Goal: Information Seeking & Learning: Check status

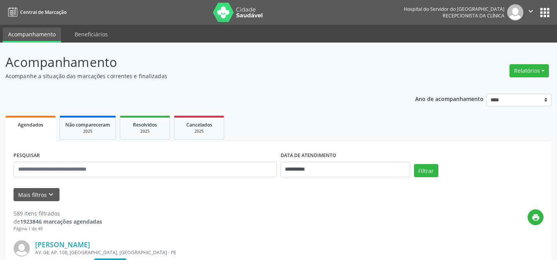
click at [524, 73] on button "Relatórios" at bounding box center [529, 70] width 39 height 13
click at [485, 87] on link "Agendamentos" at bounding box center [507, 87] width 83 height 11
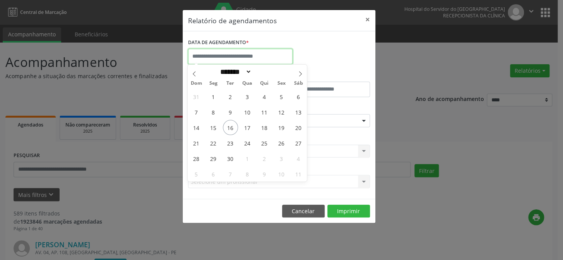
click at [217, 55] on input "text" at bounding box center [240, 56] width 104 height 15
click at [228, 128] on span "16" at bounding box center [230, 127] width 15 height 15
type input "**********"
click at [232, 127] on span "16" at bounding box center [230, 127] width 15 height 15
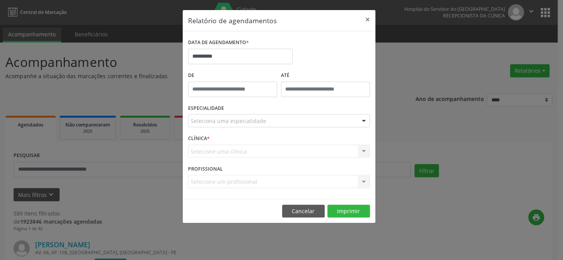
type input "*****"
click at [221, 90] on input "*****" at bounding box center [232, 89] width 89 height 15
drag, startPoint x: 306, startPoint y: 118, endPoint x: 309, endPoint y: 109, distance: 9.2
click at [306, 116] on div "Seleciona uma especialidade" at bounding box center [279, 120] width 182 height 13
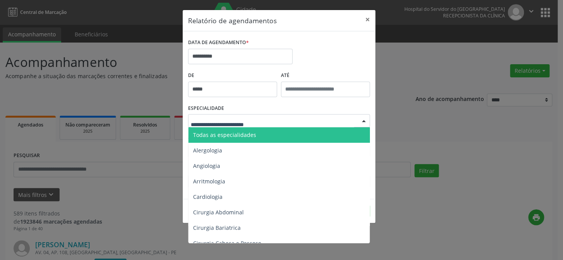
click at [377, 92] on div "**********" at bounding box center [281, 130] width 563 height 260
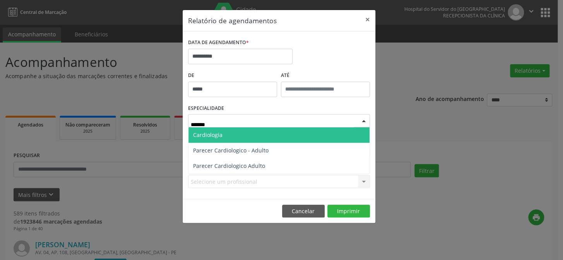
type input "********"
click at [213, 135] on span "Cardiologia" at bounding box center [207, 134] width 29 height 7
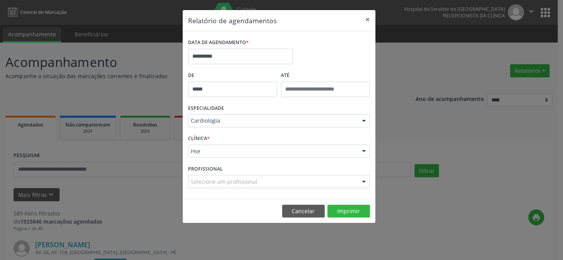
click at [220, 157] on div "CLÍNICA * Hse Hse Nenhum resultado encontrado para: " " Não há nenhuma opção pa…" at bounding box center [279, 148] width 186 height 30
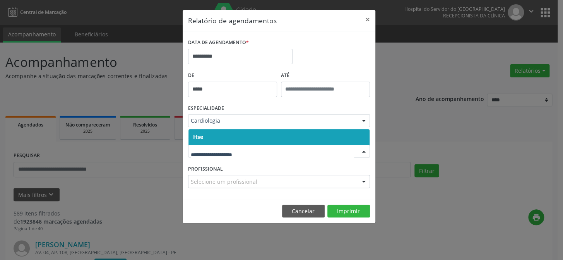
click at [223, 137] on span "Hse" at bounding box center [278, 136] width 181 height 15
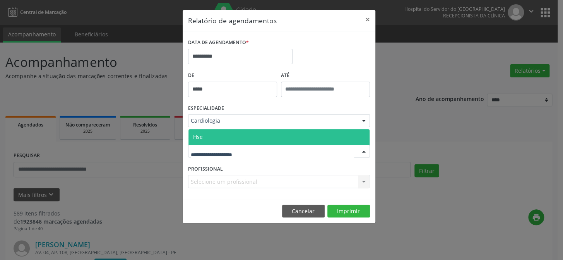
click at [220, 138] on span "Hse" at bounding box center [278, 136] width 181 height 15
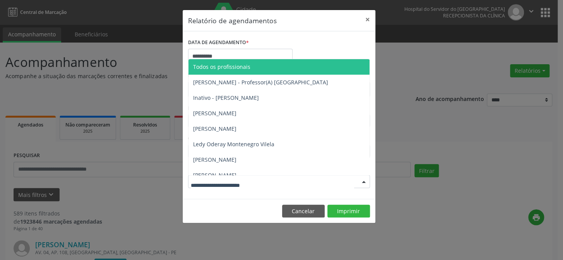
click at [208, 177] on div at bounding box center [279, 181] width 182 height 13
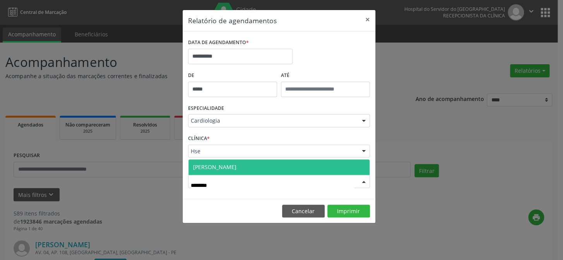
type input "*********"
drag, startPoint x: 231, startPoint y: 165, endPoint x: 279, endPoint y: 197, distance: 58.0
click at [231, 165] on span "[PERSON_NAME]" at bounding box center [214, 166] width 43 height 7
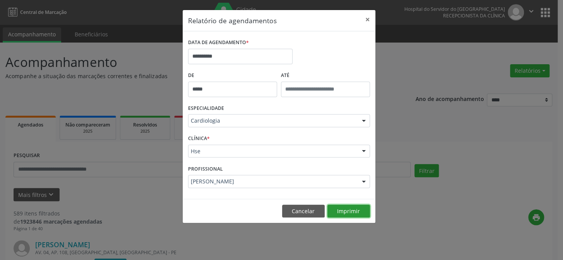
click at [356, 207] on button "Imprimir" at bounding box center [348, 211] width 43 height 13
click at [364, 17] on button "×" at bounding box center [367, 19] width 15 height 19
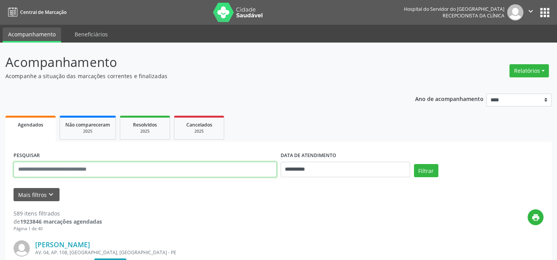
click at [59, 169] on input "text" at bounding box center [145, 169] width 263 height 15
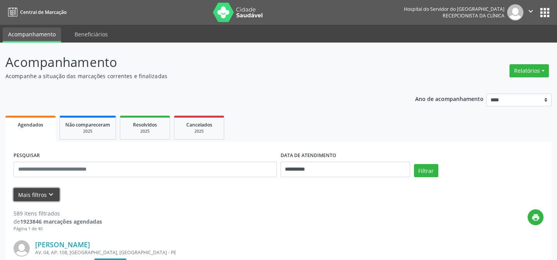
click at [27, 197] on button "Mais filtros keyboard_arrow_down" at bounding box center [37, 195] width 46 height 14
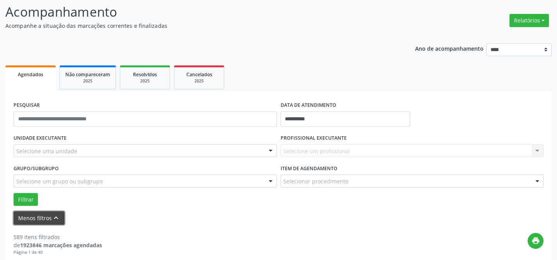
scroll to position [105, 0]
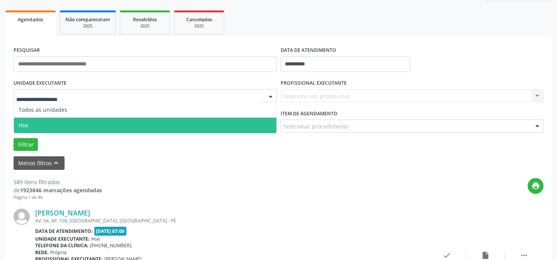
drag, startPoint x: 34, startPoint y: 120, endPoint x: 42, endPoint y: 120, distance: 8.1
click at [36, 120] on span "Hse" at bounding box center [145, 125] width 263 height 15
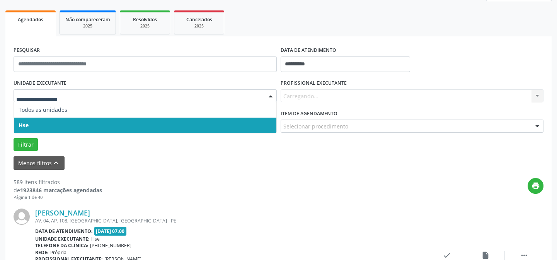
click at [43, 124] on span "Hse" at bounding box center [145, 125] width 263 height 15
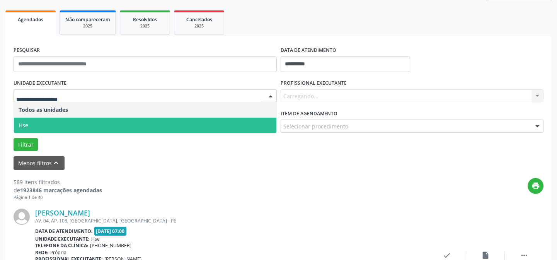
click at [31, 125] on span "Hse" at bounding box center [145, 125] width 263 height 15
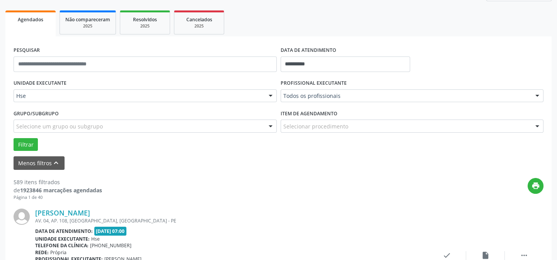
click at [124, 121] on div "Selecione um grupo ou subgrupo" at bounding box center [145, 126] width 263 height 13
click at [392, 139] on div "Filtrar" at bounding box center [279, 144] width 534 height 13
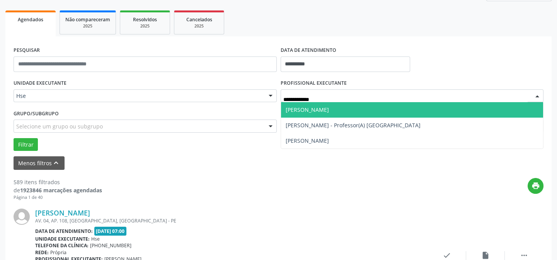
type input "**********"
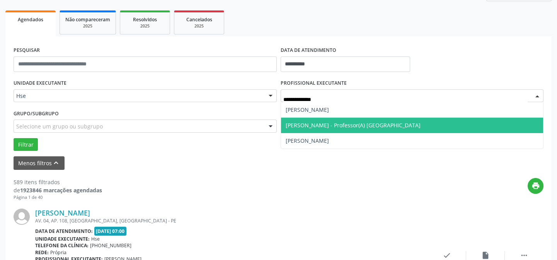
click at [332, 123] on span "[PERSON_NAME] - Professor(A) [GEOGRAPHIC_DATA]" at bounding box center [353, 124] width 135 height 7
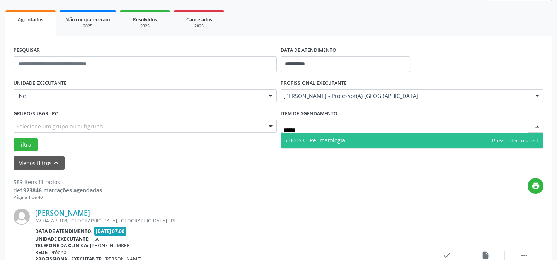
type input "*******"
click at [324, 143] on span "#00053 - Reumatologia" at bounding box center [316, 140] width 60 height 7
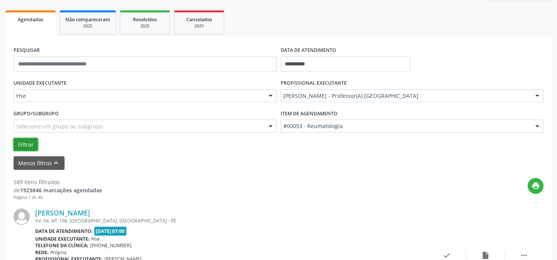
click at [30, 144] on button "Filtrar" at bounding box center [26, 144] width 24 height 13
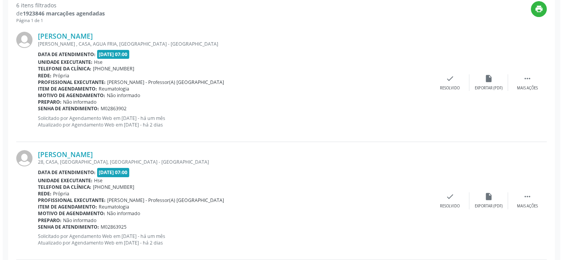
scroll to position [281, 0]
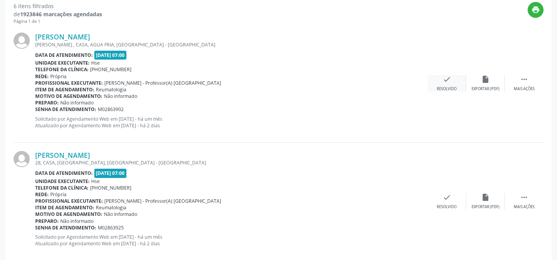
click at [446, 80] on icon "check" at bounding box center [447, 79] width 9 height 9
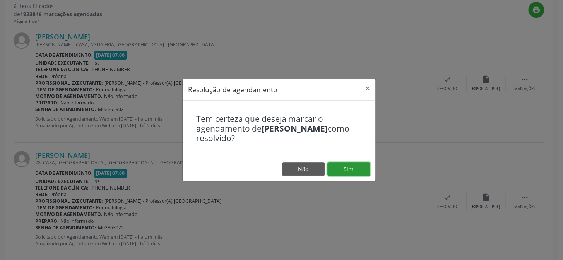
click at [360, 164] on button "Sim" at bounding box center [348, 168] width 43 height 13
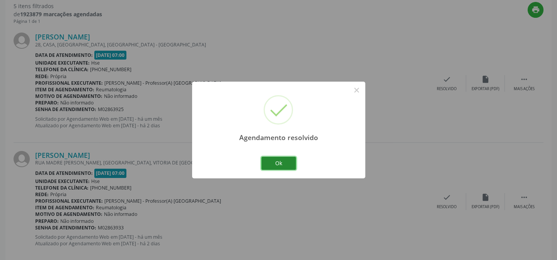
click at [270, 162] on button "Ok" at bounding box center [278, 163] width 35 height 13
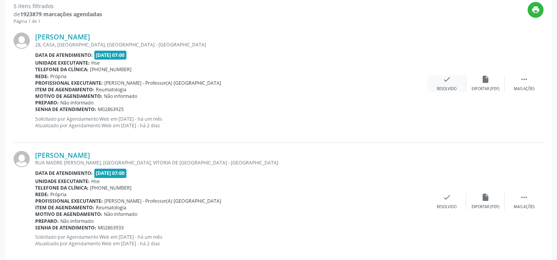
click at [448, 86] on div "Resolvido" at bounding box center [447, 88] width 20 height 5
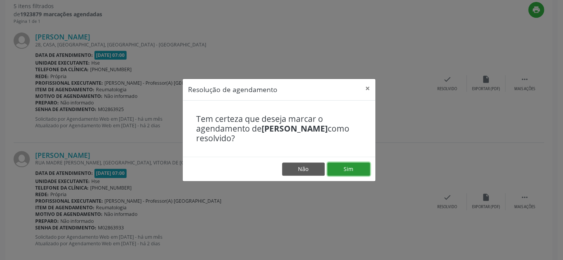
click at [367, 167] on button "Sim" at bounding box center [348, 168] width 43 height 13
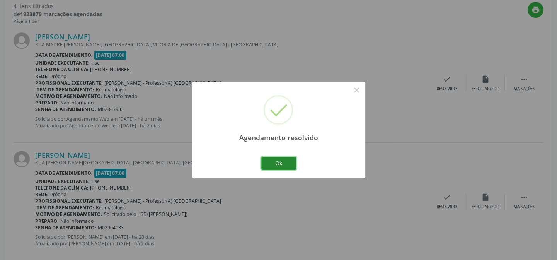
click at [288, 163] on button "Ok" at bounding box center [278, 163] width 35 height 13
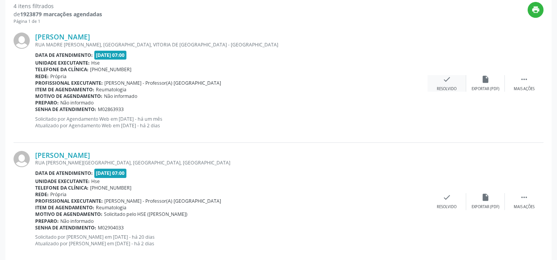
click at [444, 82] on icon "check" at bounding box center [447, 79] width 9 height 9
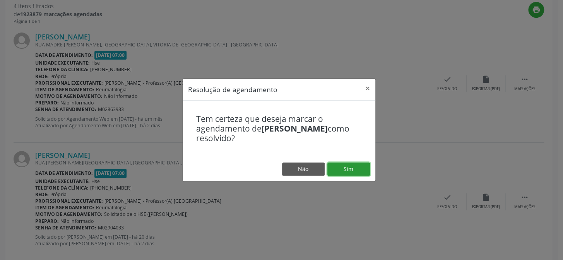
click at [355, 170] on button "Sim" at bounding box center [348, 168] width 43 height 13
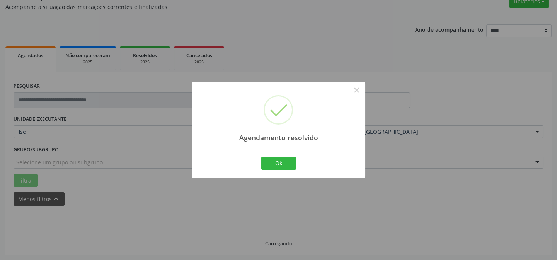
scroll to position [77, 0]
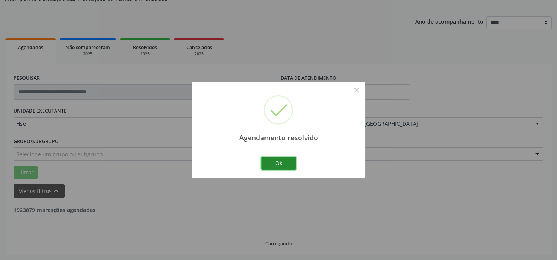
click at [282, 157] on button "Ok" at bounding box center [278, 163] width 35 height 13
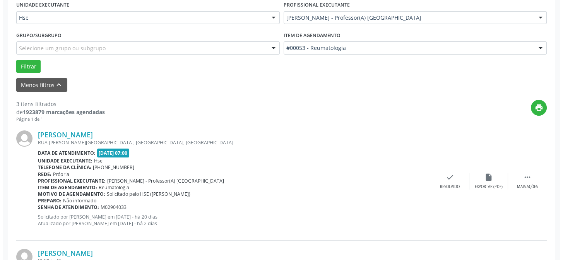
scroll to position [218, 0]
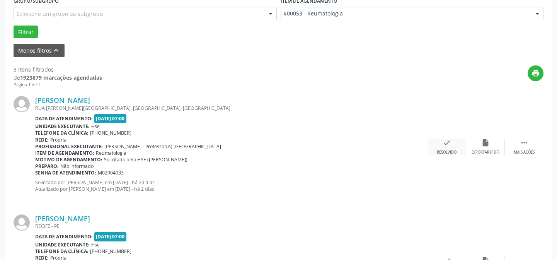
click at [446, 148] on div "check Resolvido" at bounding box center [447, 146] width 39 height 17
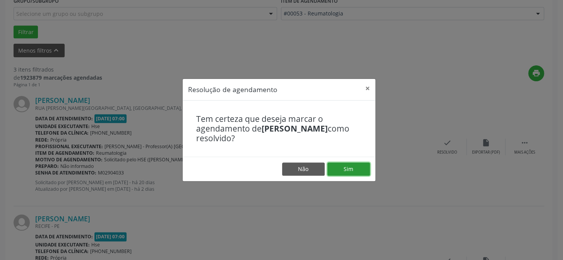
click at [348, 168] on button "Sim" at bounding box center [348, 168] width 43 height 13
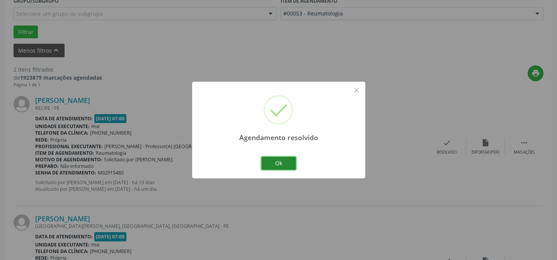
click at [293, 165] on button "Ok" at bounding box center [278, 163] width 35 height 13
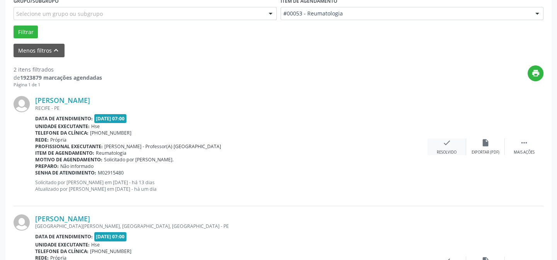
click at [443, 144] on icon "check" at bounding box center [447, 142] width 9 height 9
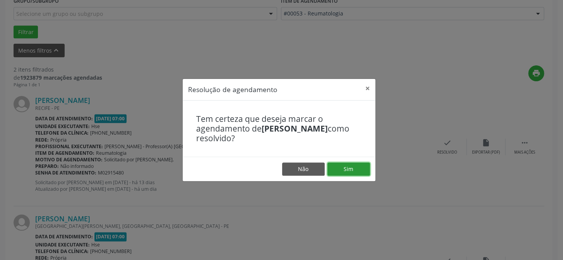
click at [366, 170] on button "Sim" at bounding box center [348, 168] width 43 height 13
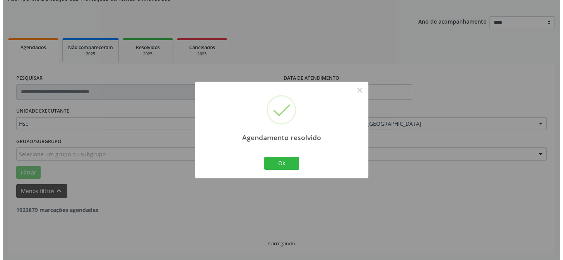
scroll to position [177, 0]
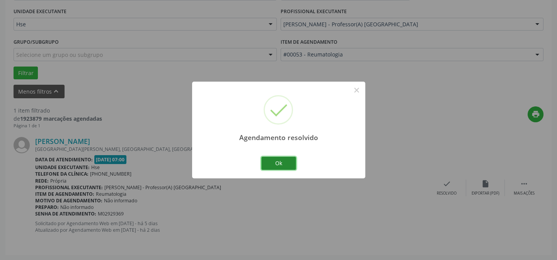
click at [278, 161] on button "Ok" at bounding box center [278, 163] width 35 height 13
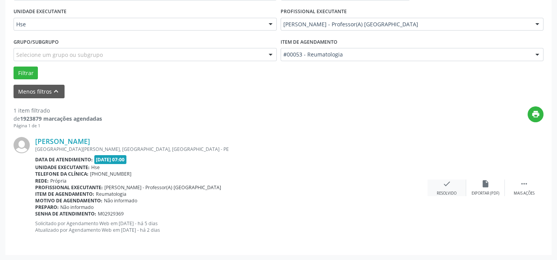
click at [449, 185] on icon "check" at bounding box center [447, 183] width 9 height 9
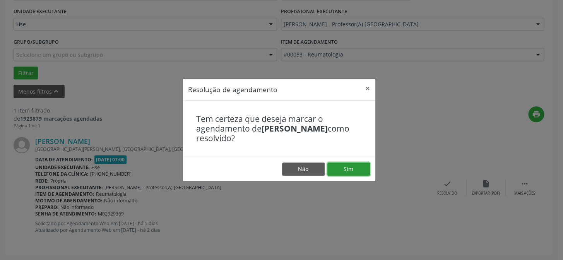
click at [345, 164] on button "Sim" at bounding box center [348, 168] width 43 height 13
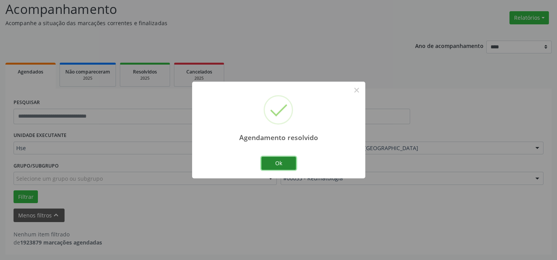
scroll to position [52, 0]
click at [287, 162] on button "Ok" at bounding box center [278, 163] width 35 height 13
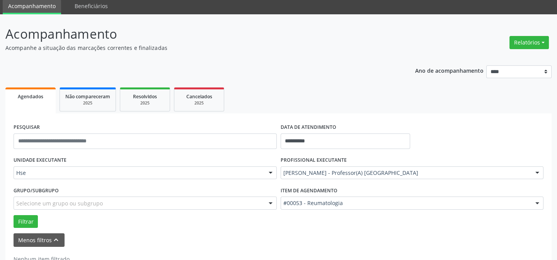
scroll to position [17, 0]
